Goal: Navigation & Orientation: Find specific page/section

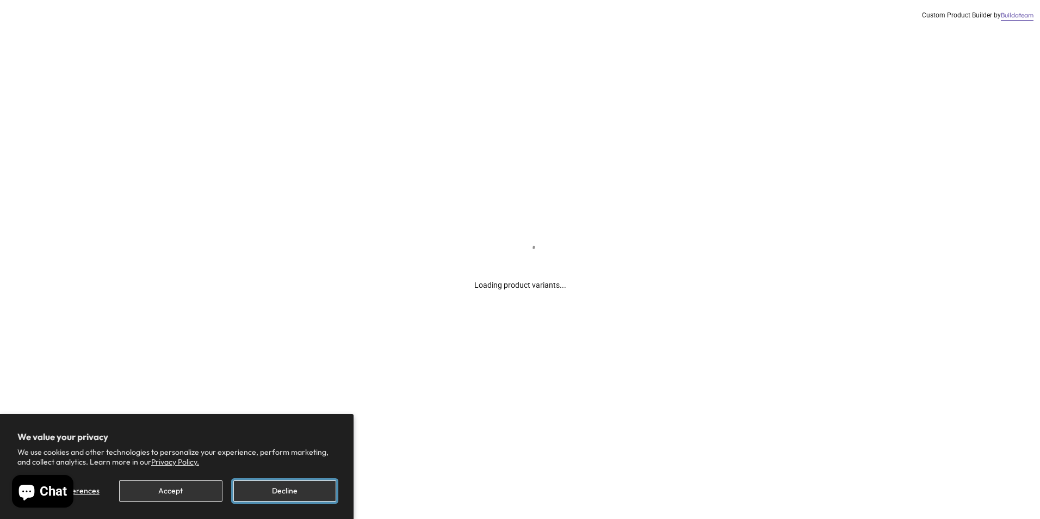
click at [261, 486] on button "Decline" at bounding box center [284, 490] width 103 height 21
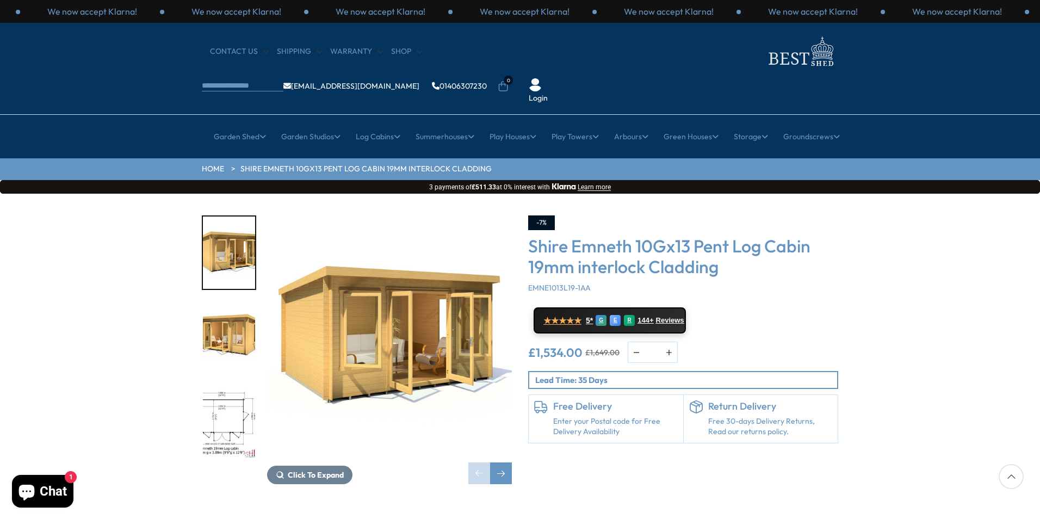
click at [218, 398] on img "3 / 15" at bounding box center [229, 423] width 52 height 72
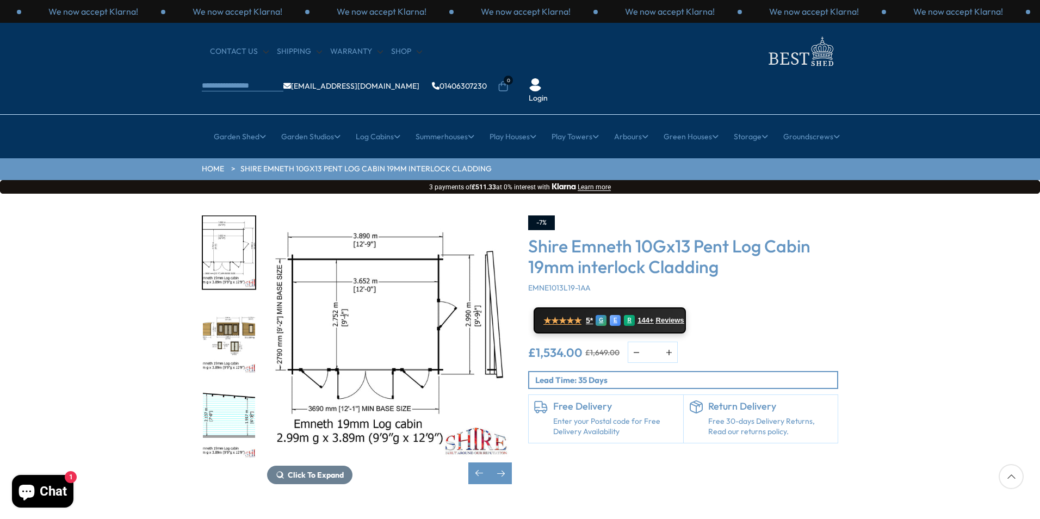
click at [235, 218] on img "3 / 15" at bounding box center [229, 253] width 52 height 72
click at [246, 317] on img "4 / 15" at bounding box center [229, 338] width 52 height 72
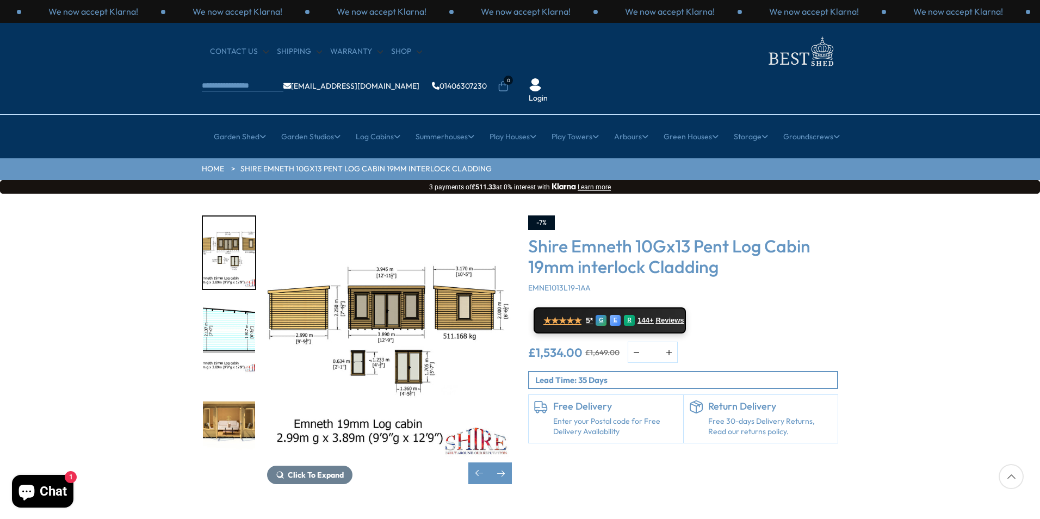
click at [216, 194] on div "Click To Expand Click To Expand Click To Expand Click To Expand Click To Expand…" at bounding box center [520, 358] width 1040 height 329
click at [231, 387] on img "6 / 15" at bounding box center [229, 423] width 52 height 72
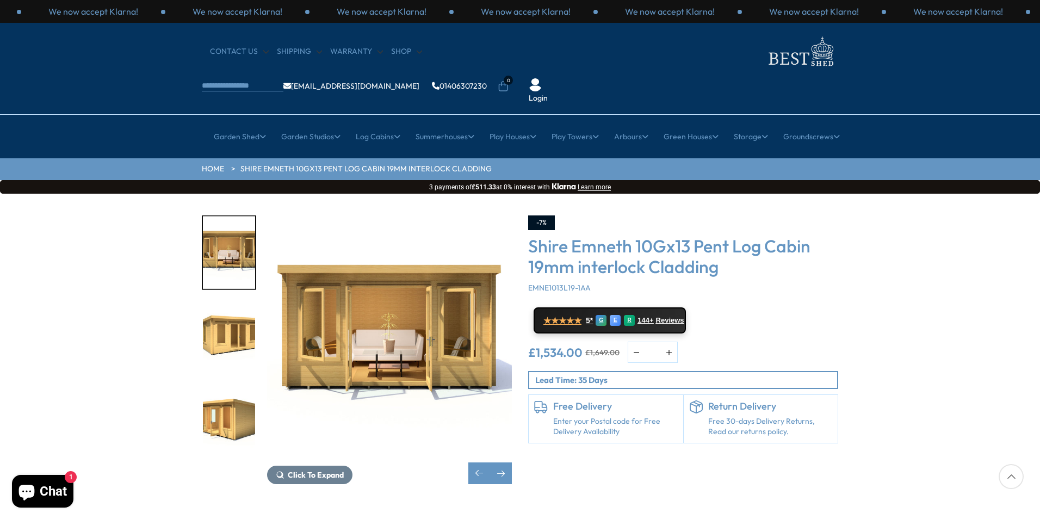
click at [206, 394] on img "8 / 15" at bounding box center [229, 423] width 52 height 72
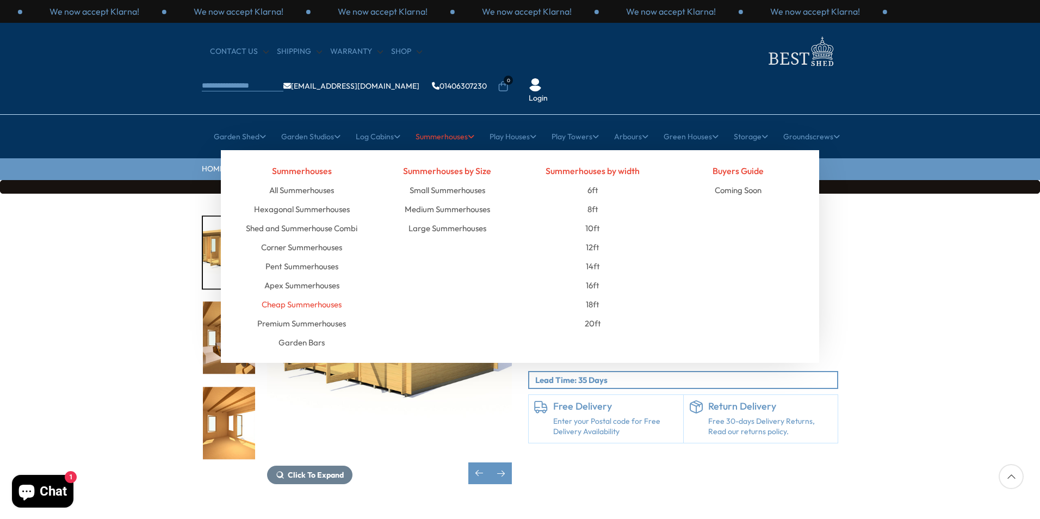
click at [303, 295] on link "Cheap Summerhouses" at bounding box center [302, 304] width 80 height 19
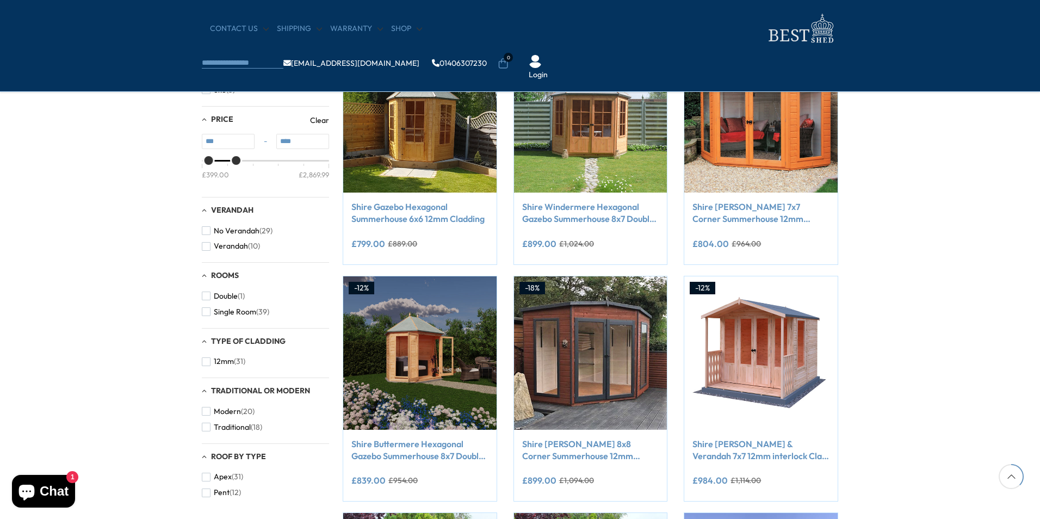
scroll to position [490, 0]
